Goal: Task Accomplishment & Management: Use online tool/utility

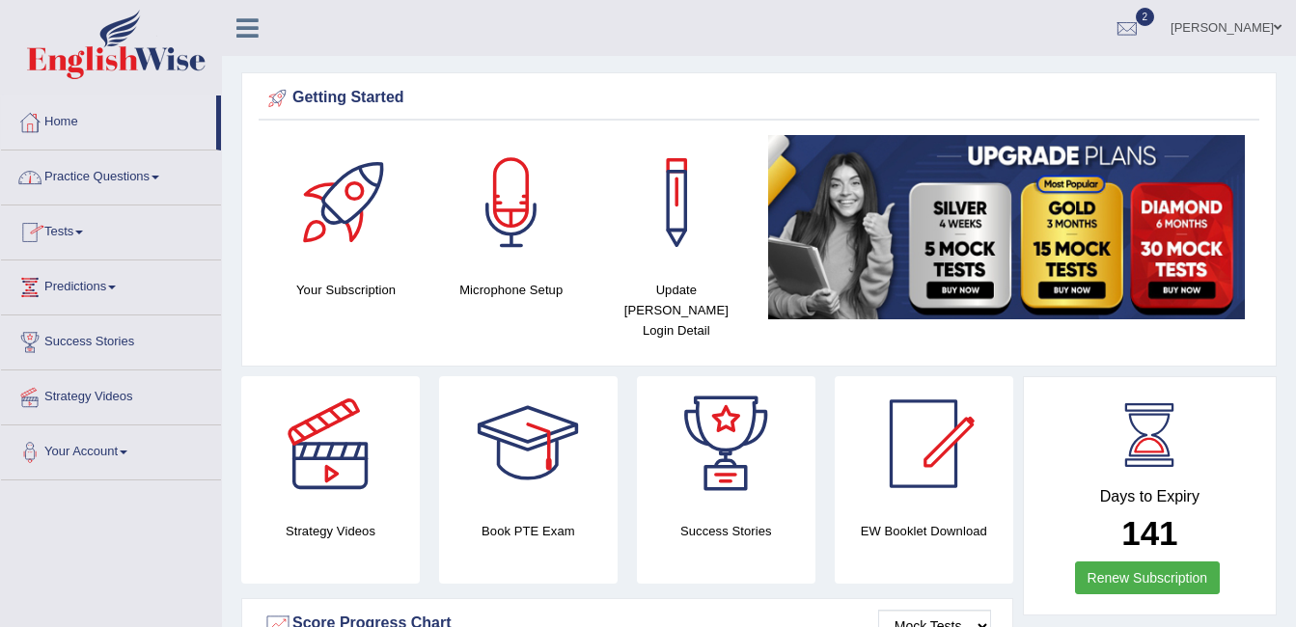
click at [77, 234] on link "Tests" at bounding box center [111, 230] width 220 height 48
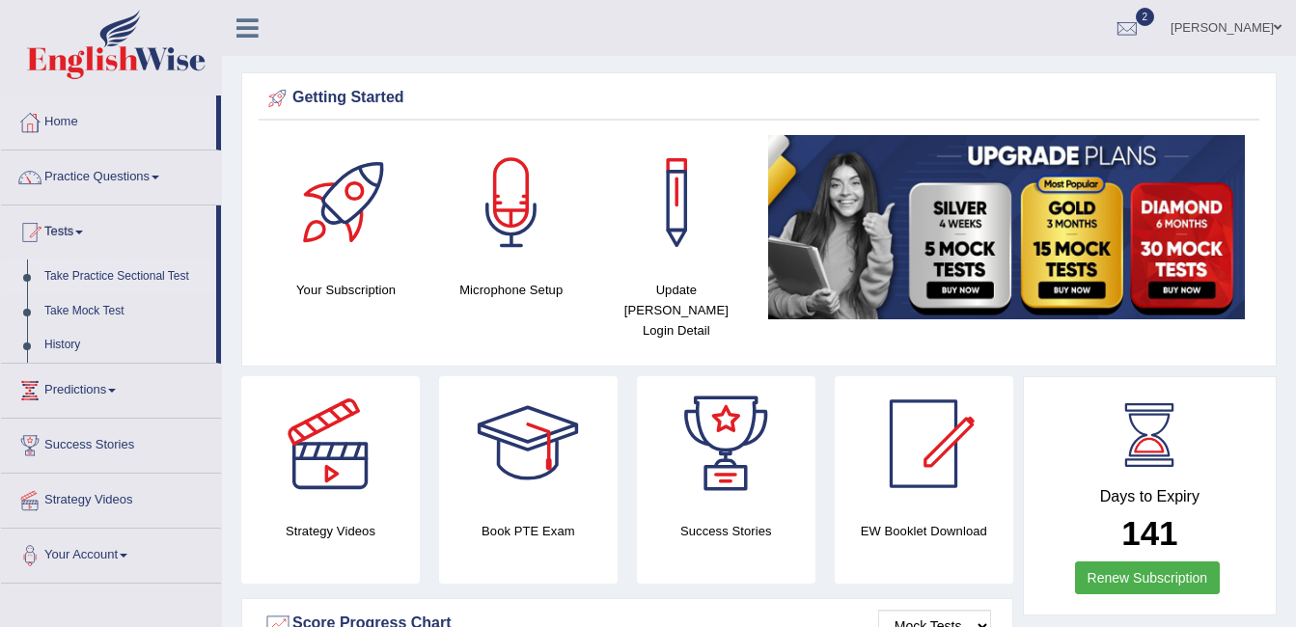
click at [69, 270] on link "Take Practice Sectional Test" at bounding box center [126, 277] width 180 height 35
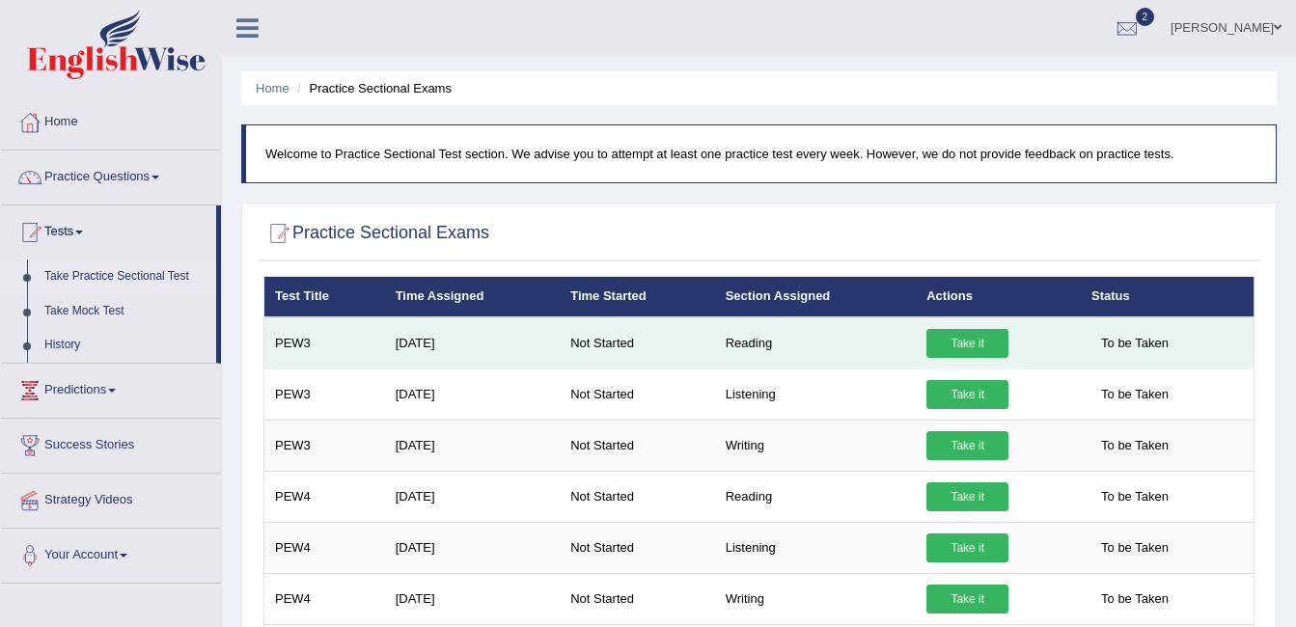
click at [957, 339] on link "Take it" at bounding box center [967, 343] width 82 height 29
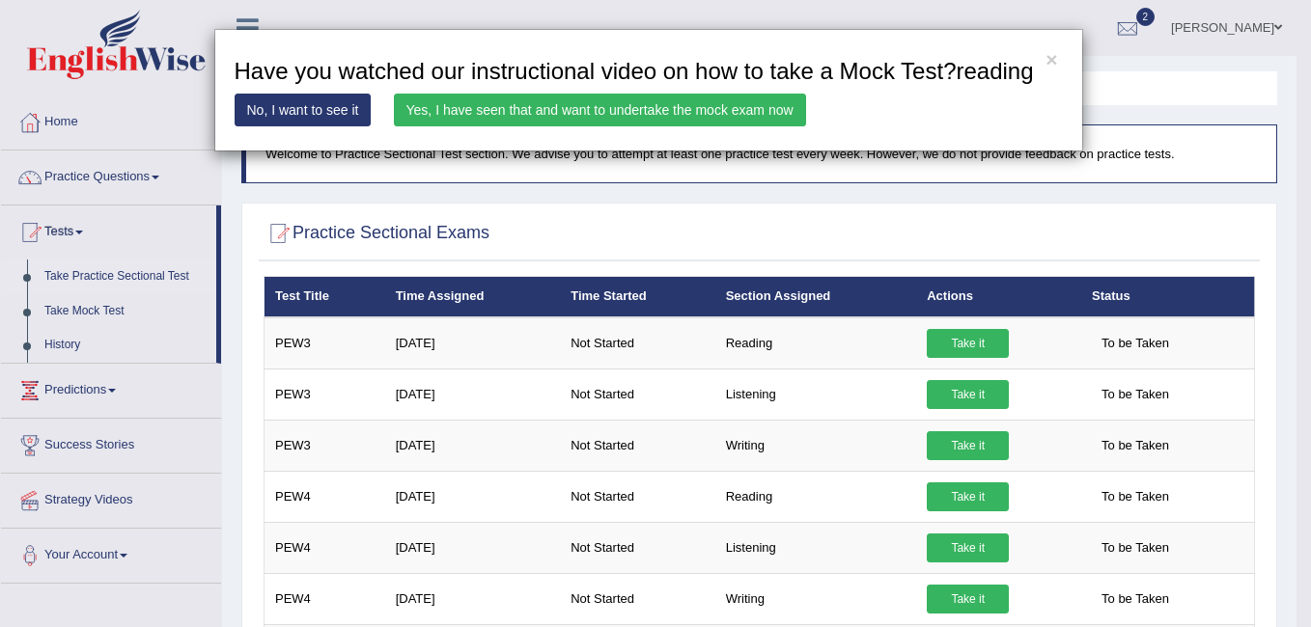
click at [545, 111] on link "Yes, I have seen that and want to undertake the mock exam now" at bounding box center [600, 110] width 412 height 33
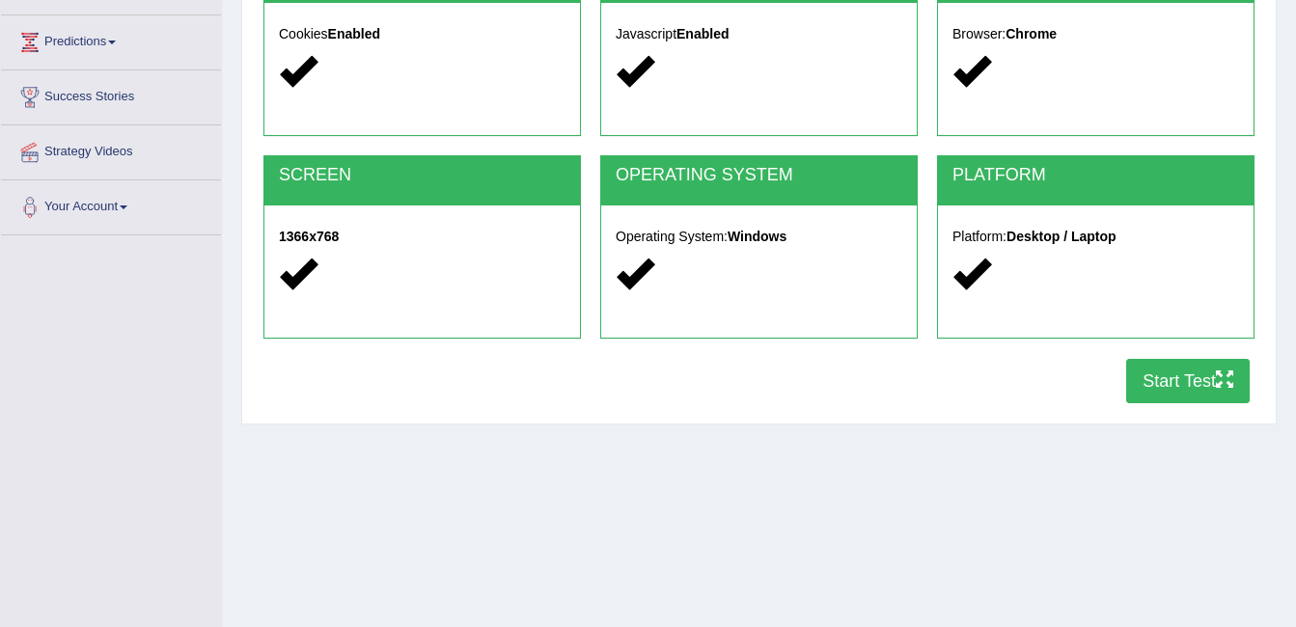
scroll to position [309, 0]
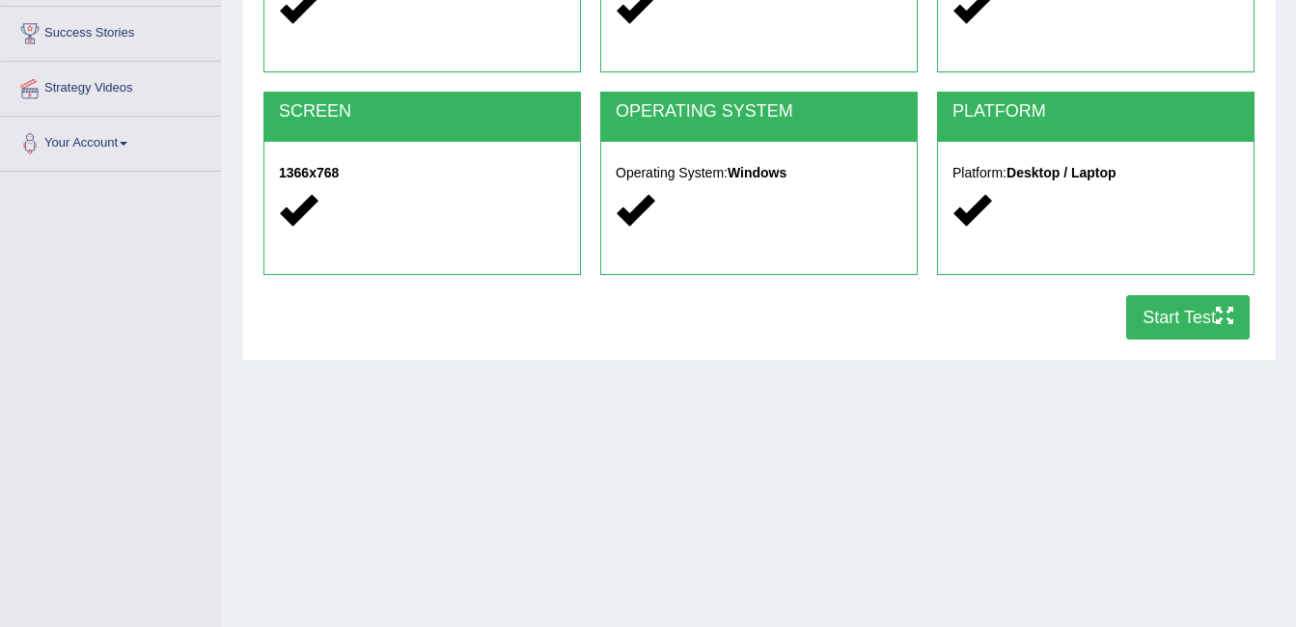
click at [1126, 325] on button "Start Test" at bounding box center [1188, 317] width 124 height 44
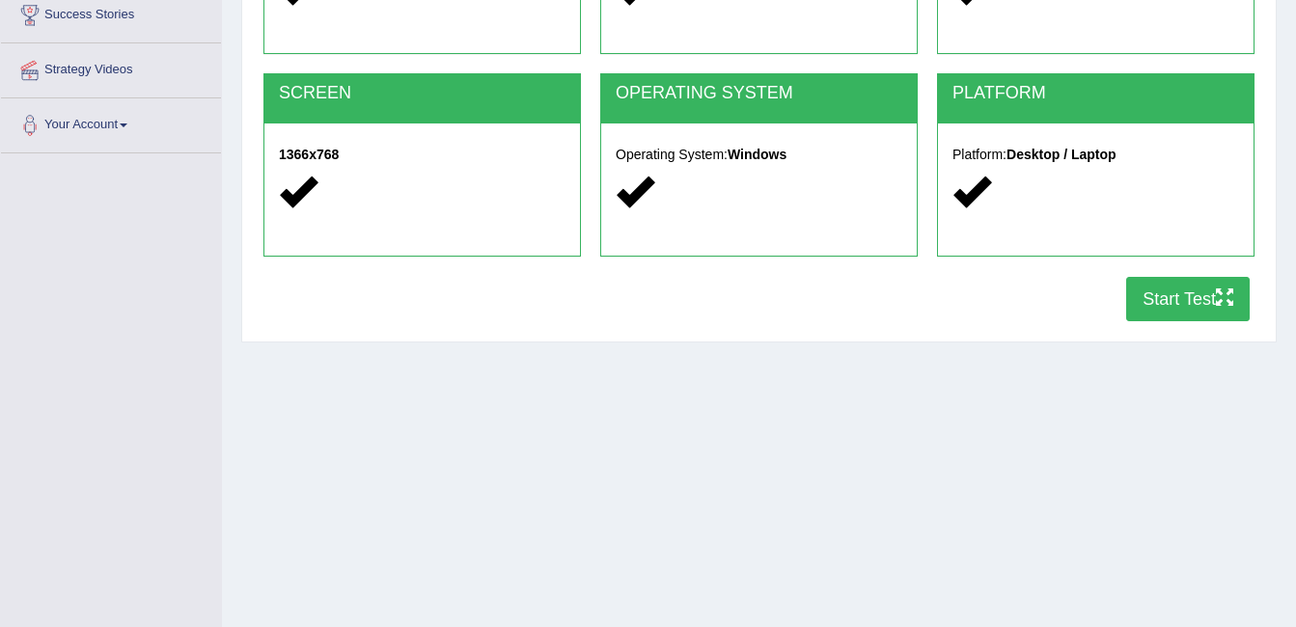
scroll to position [325, 0]
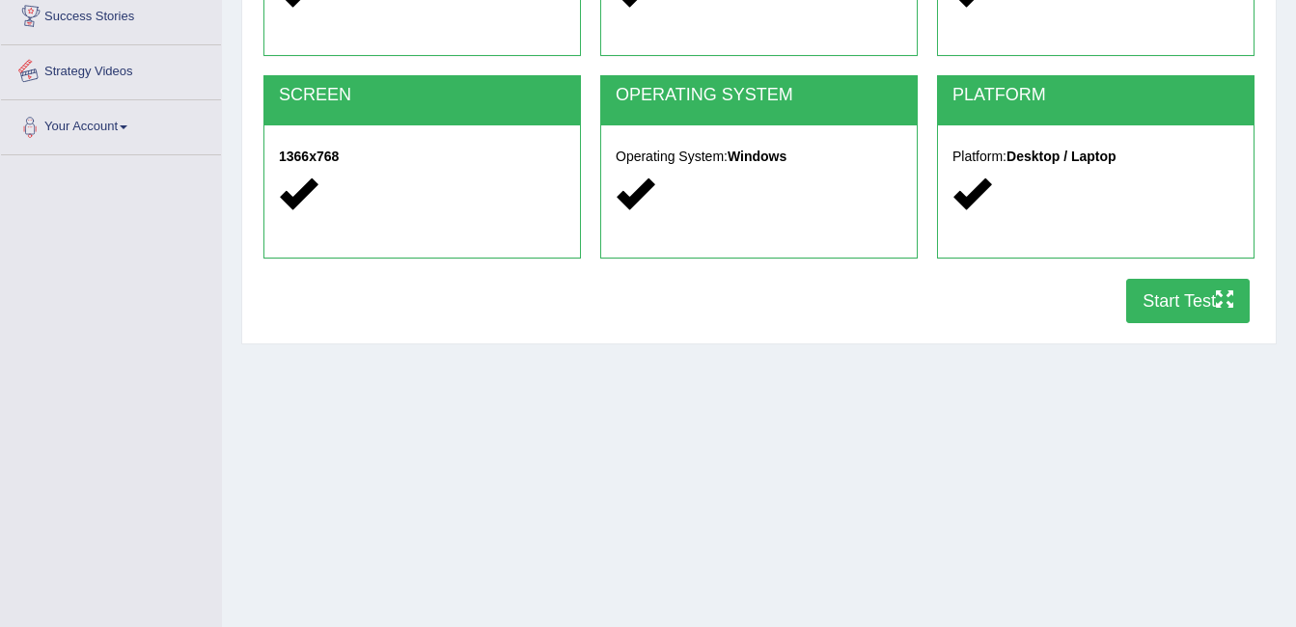
click at [194, 78] on link "Strategy Videos" at bounding box center [111, 69] width 220 height 48
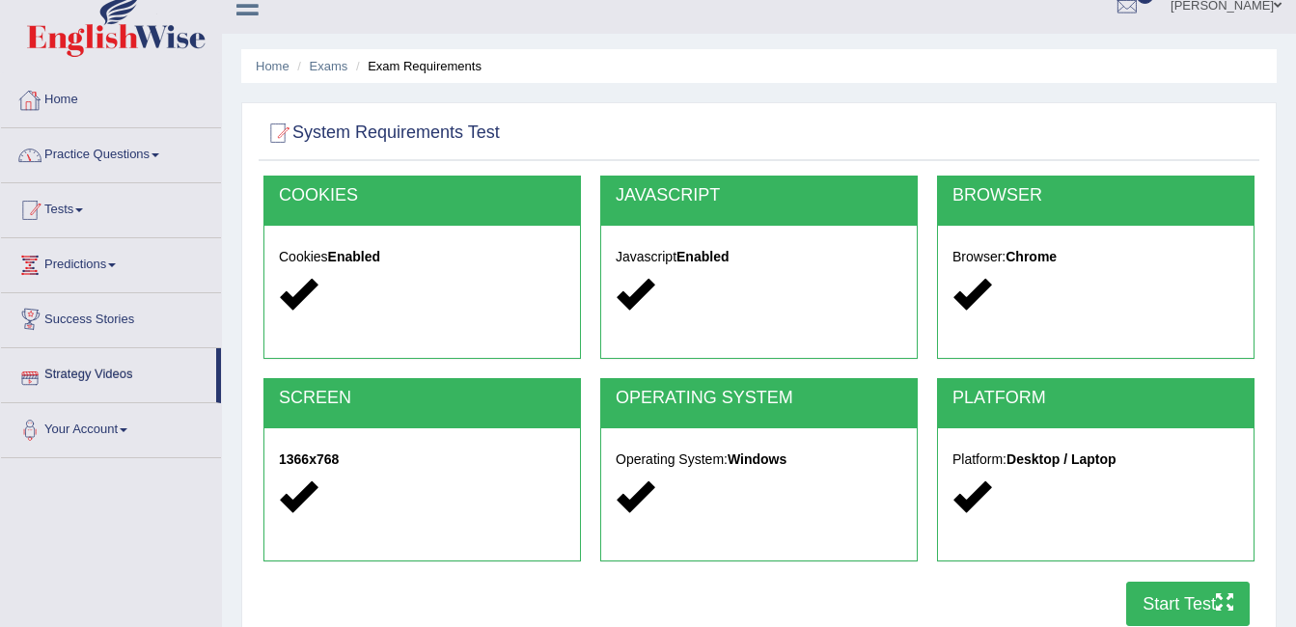
scroll to position [0, 0]
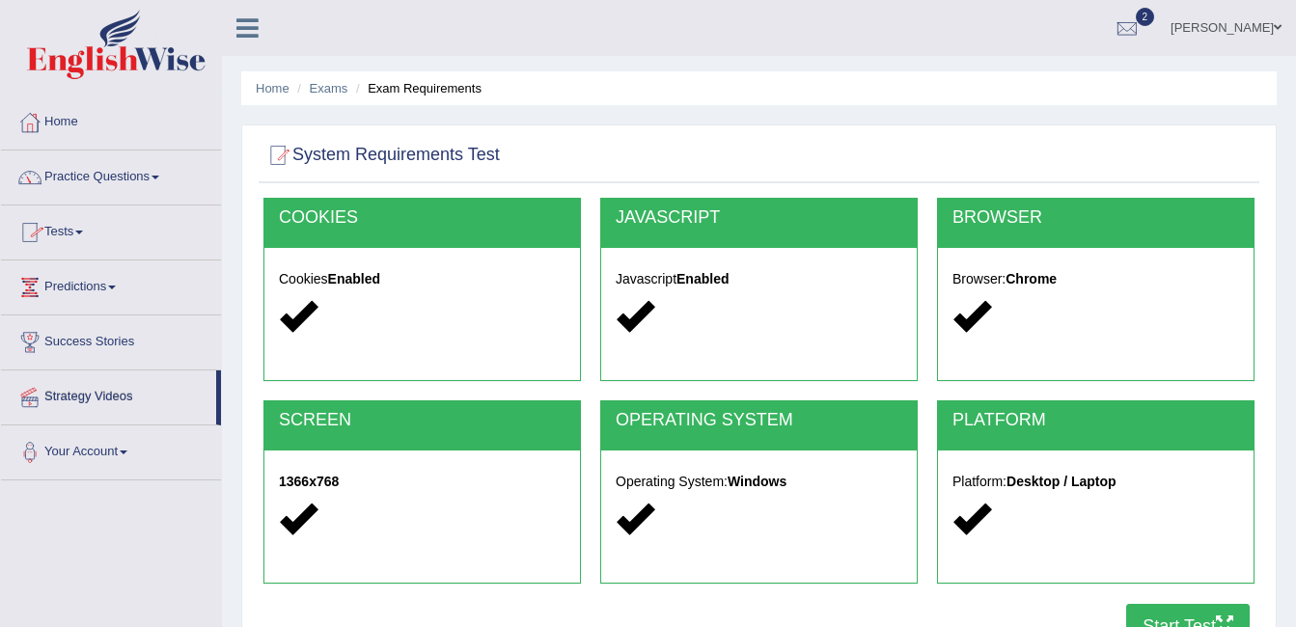
click at [66, 245] on link "Tests" at bounding box center [111, 230] width 220 height 48
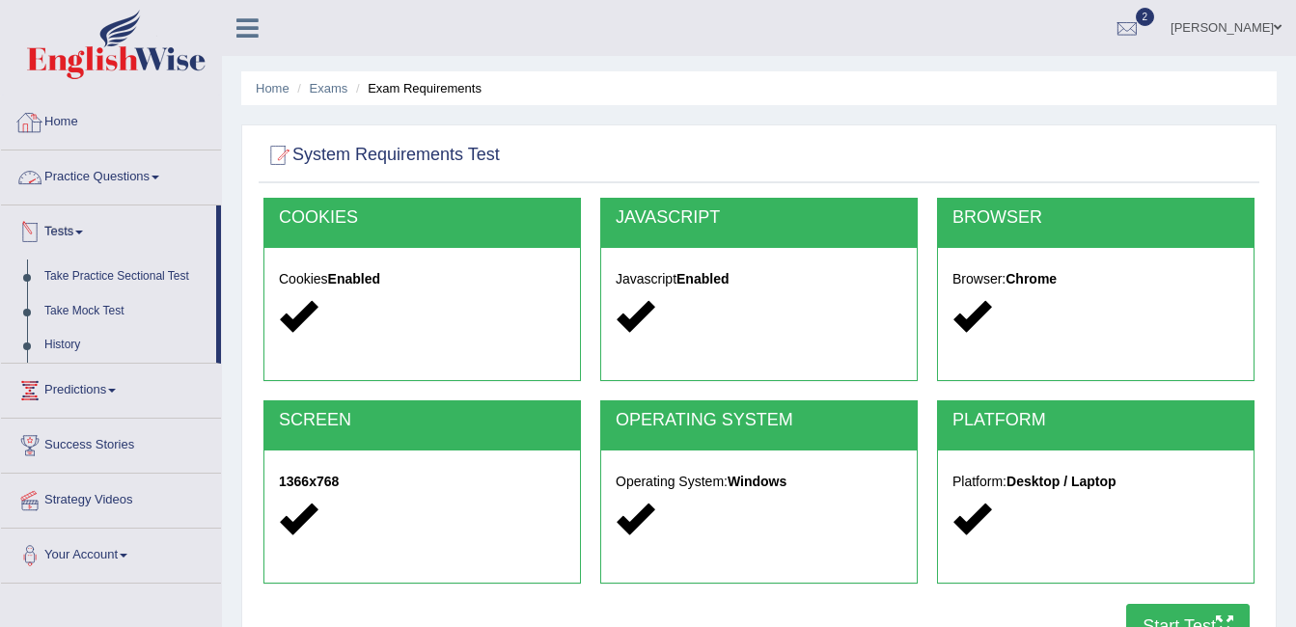
click at [59, 121] on link "Home" at bounding box center [111, 120] width 220 height 48
